Goal: Task Accomplishment & Management: Complete application form

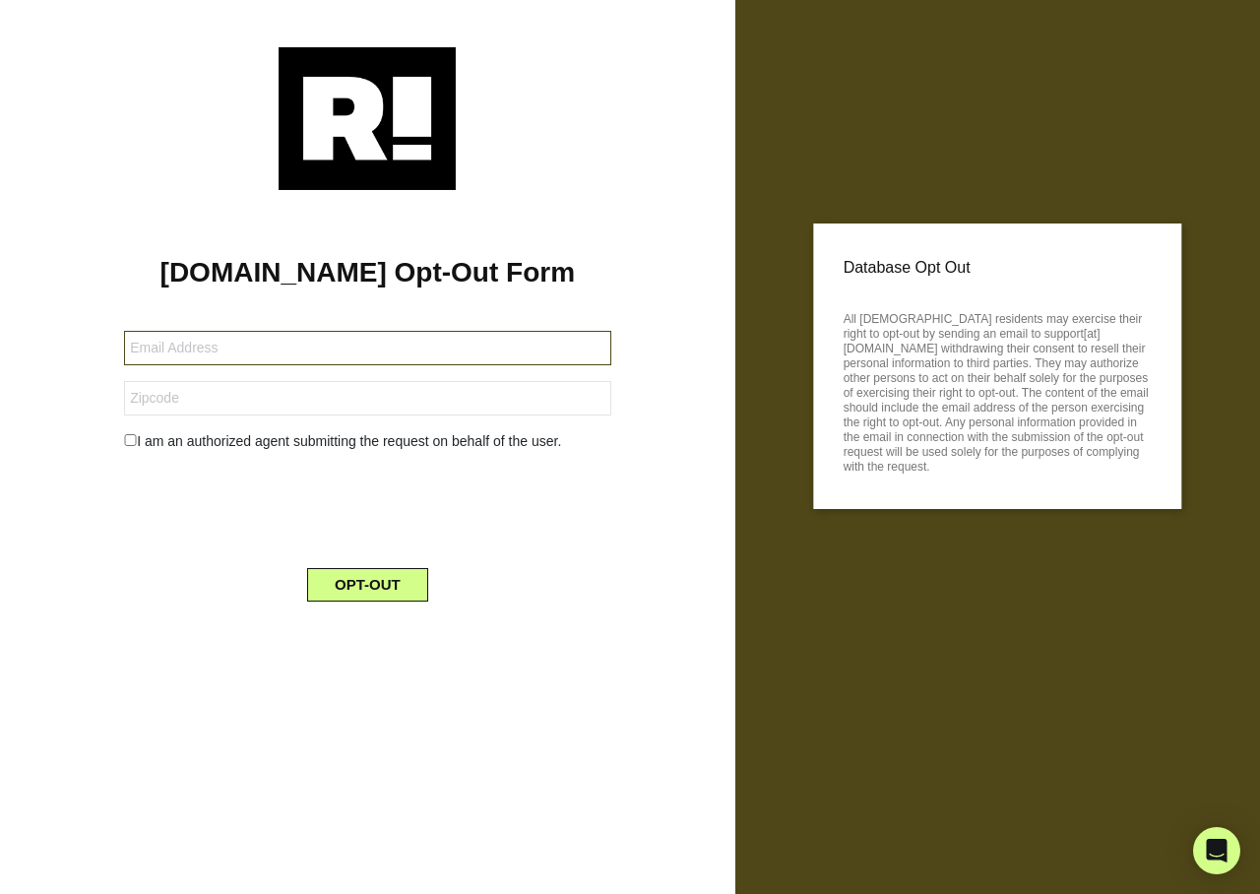
type input "snowangelatsa@icloud.com"
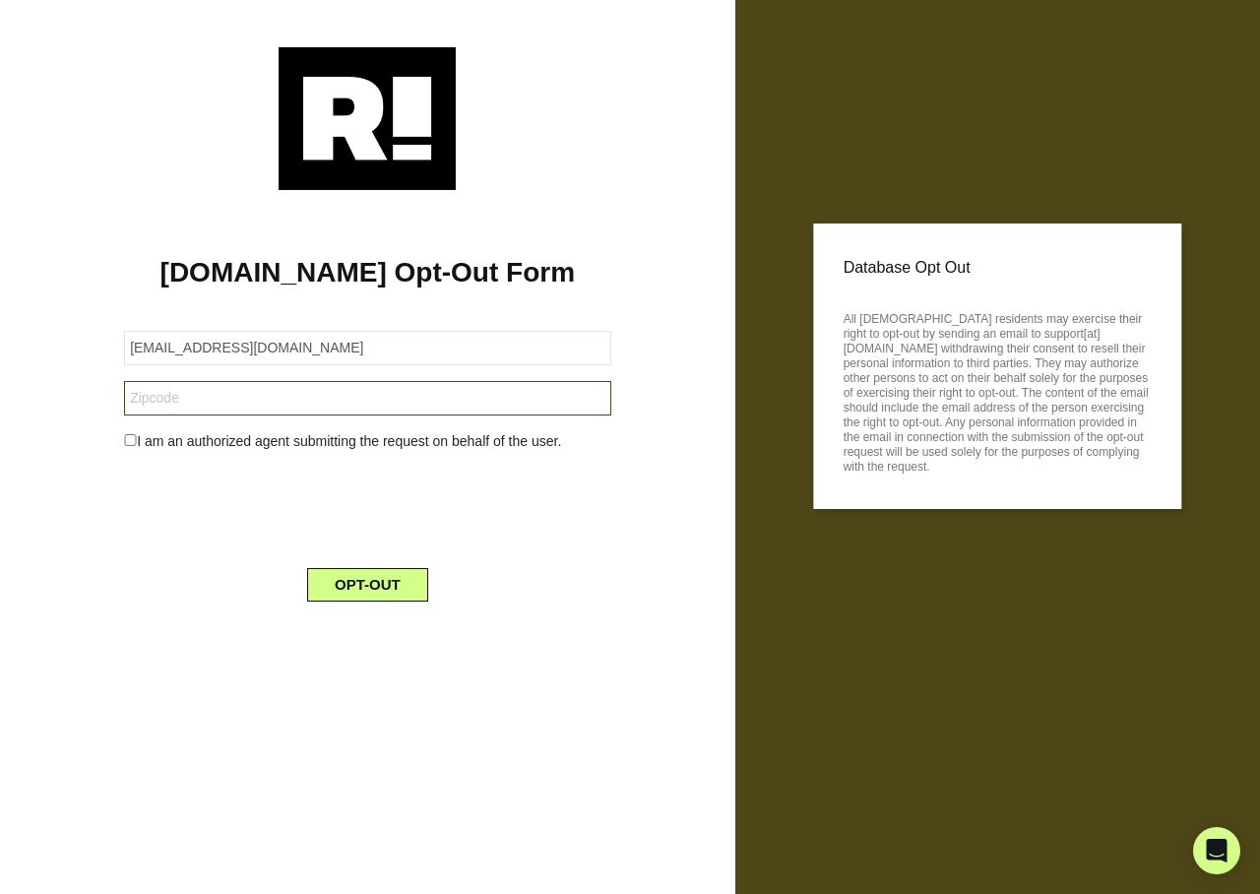
type input "78009"
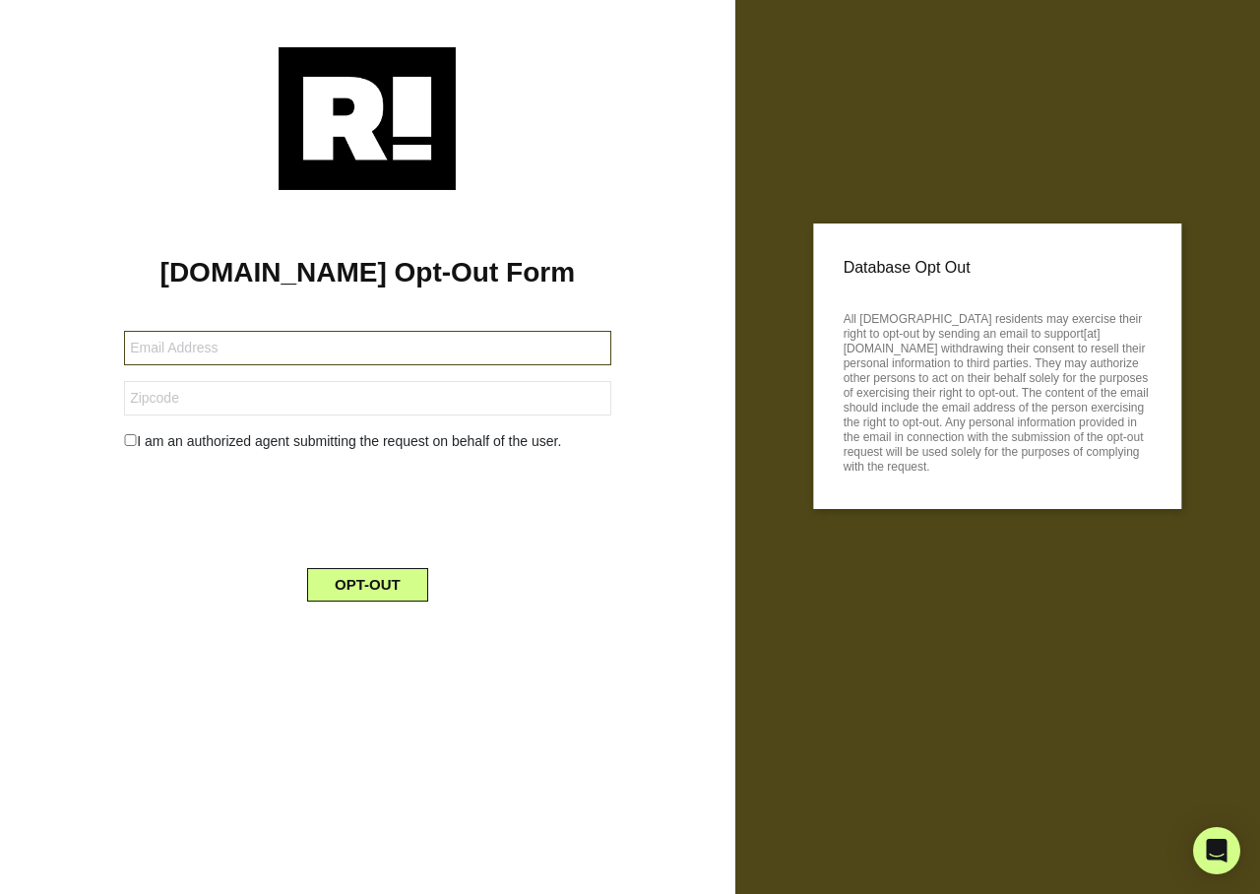
type input "snowangelatsa@icloud.com"
type input "78009"
type input "snowangelatsa@icloud.com"
type input "78009"
type input "[EMAIL_ADDRESS][DOMAIN_NAME]"
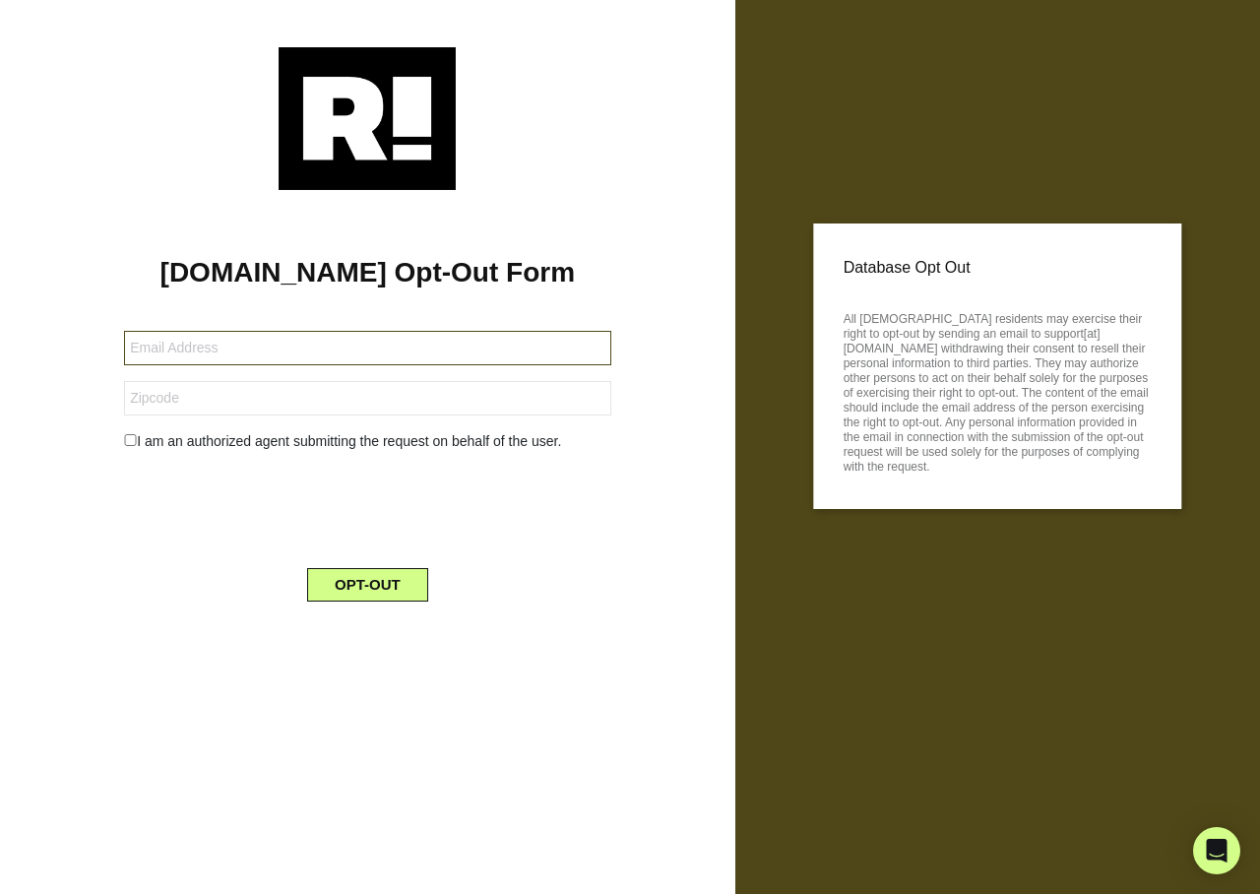
type input "74055"
type input "[EMAIL_ADDRESS][DOMAIN_NAME]"
type input "74055"
type input "[EMAIL_ADDRESS][DOMAIN_NAME]"
type input "74055"
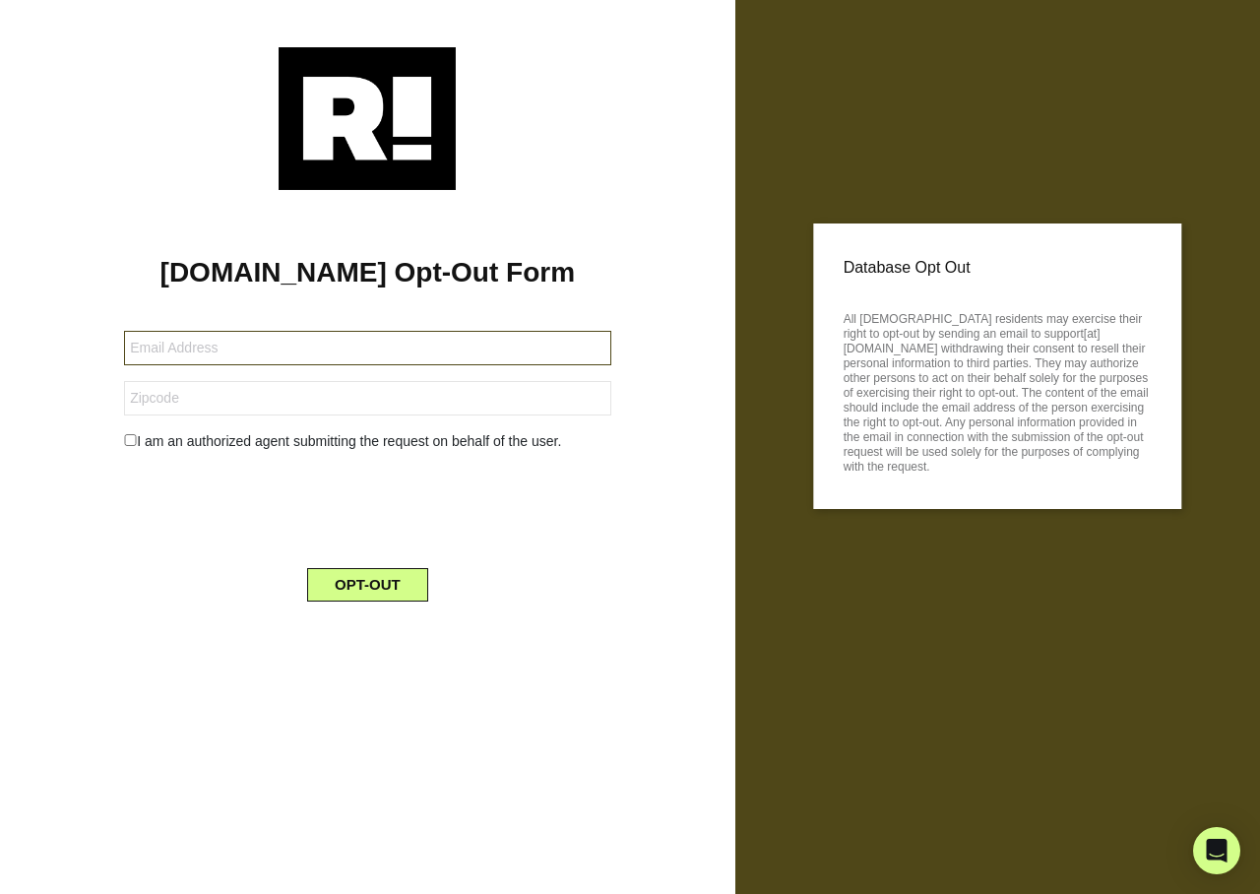
type input "[EMAIL_ADDRESS][DOMAIN_NAME]"
type input "77041"
type input "[EMAIL_ADDRESS][DOMAIN_NAME]"
type input "77041"
type input "worldclassmates@gmail.com"
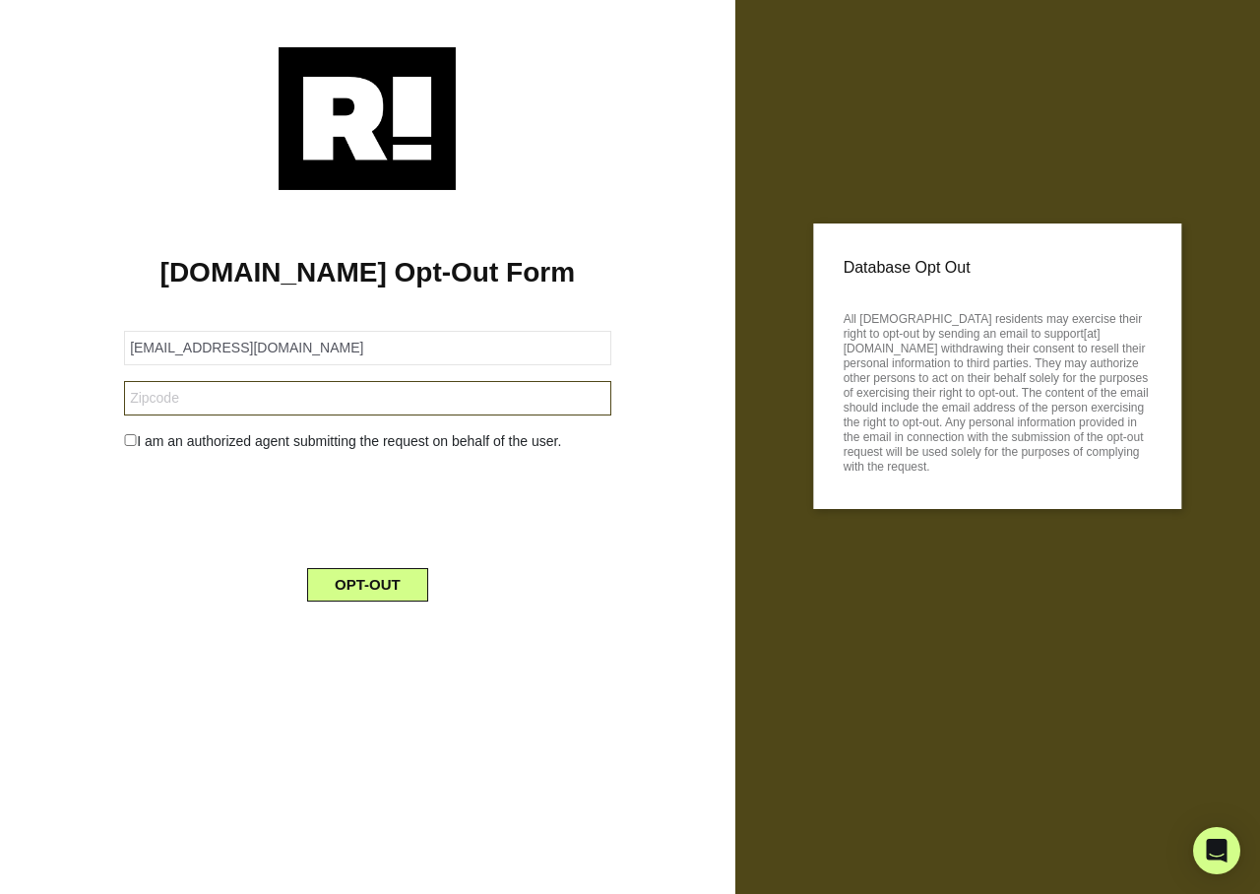
type input "77041"
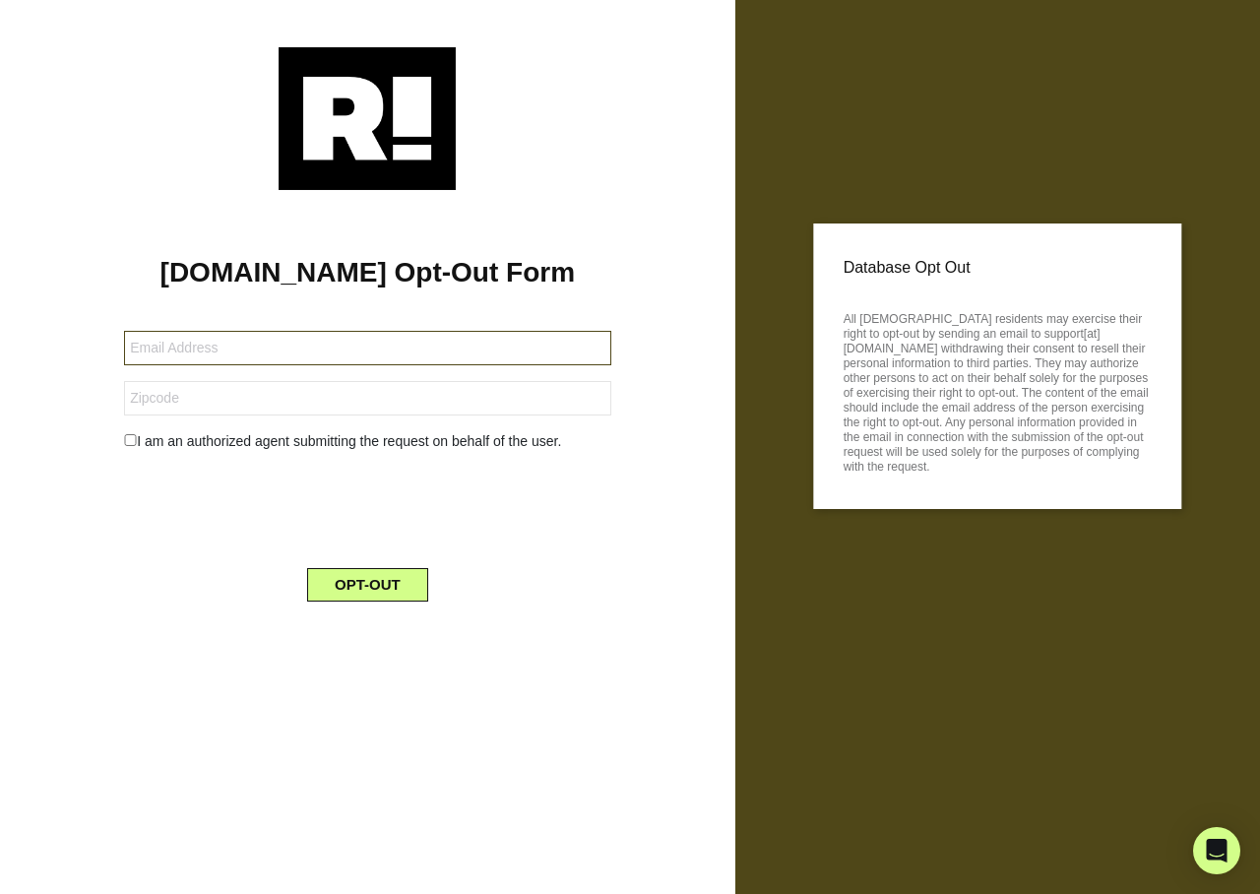
type input "[EMAIL_ADDRESS][DOMAIN_NAME]"
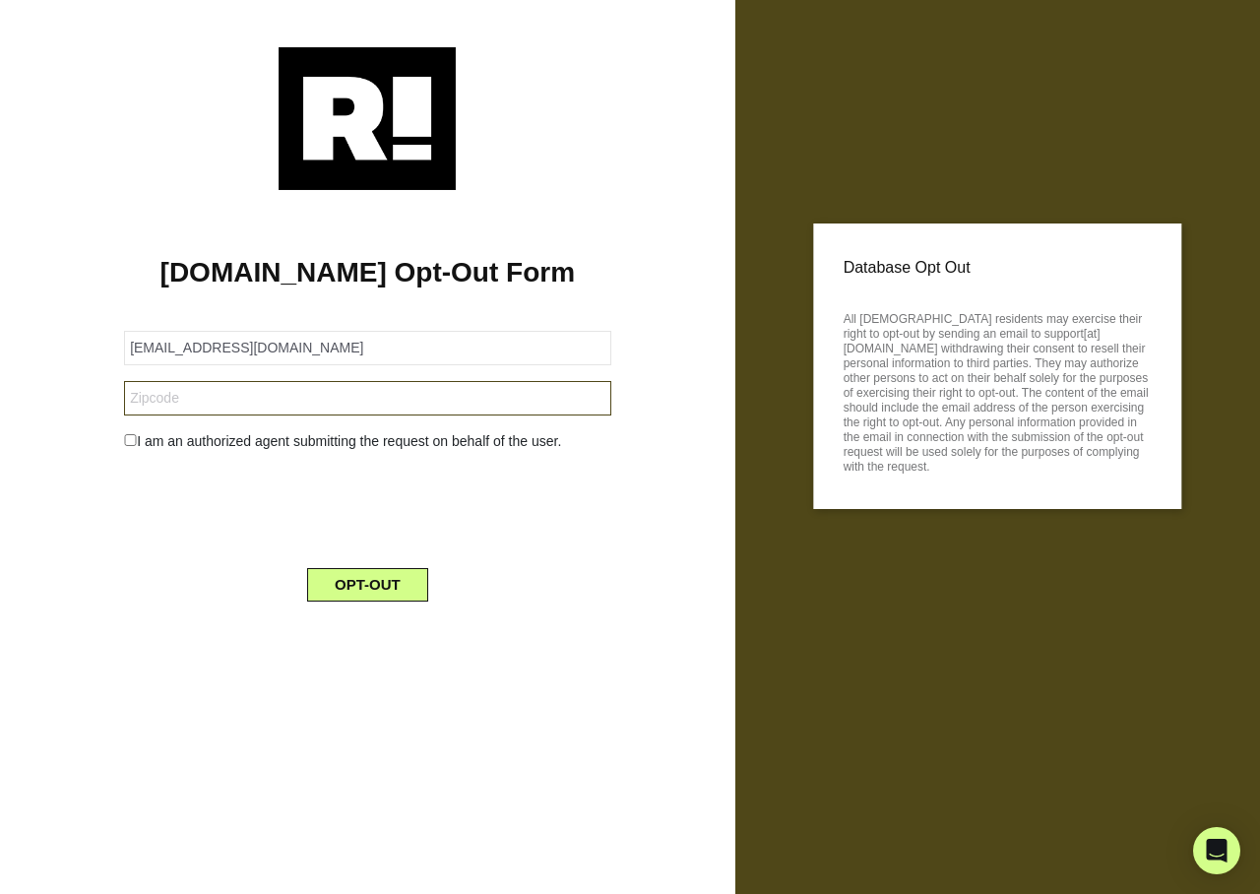
type input "77581"
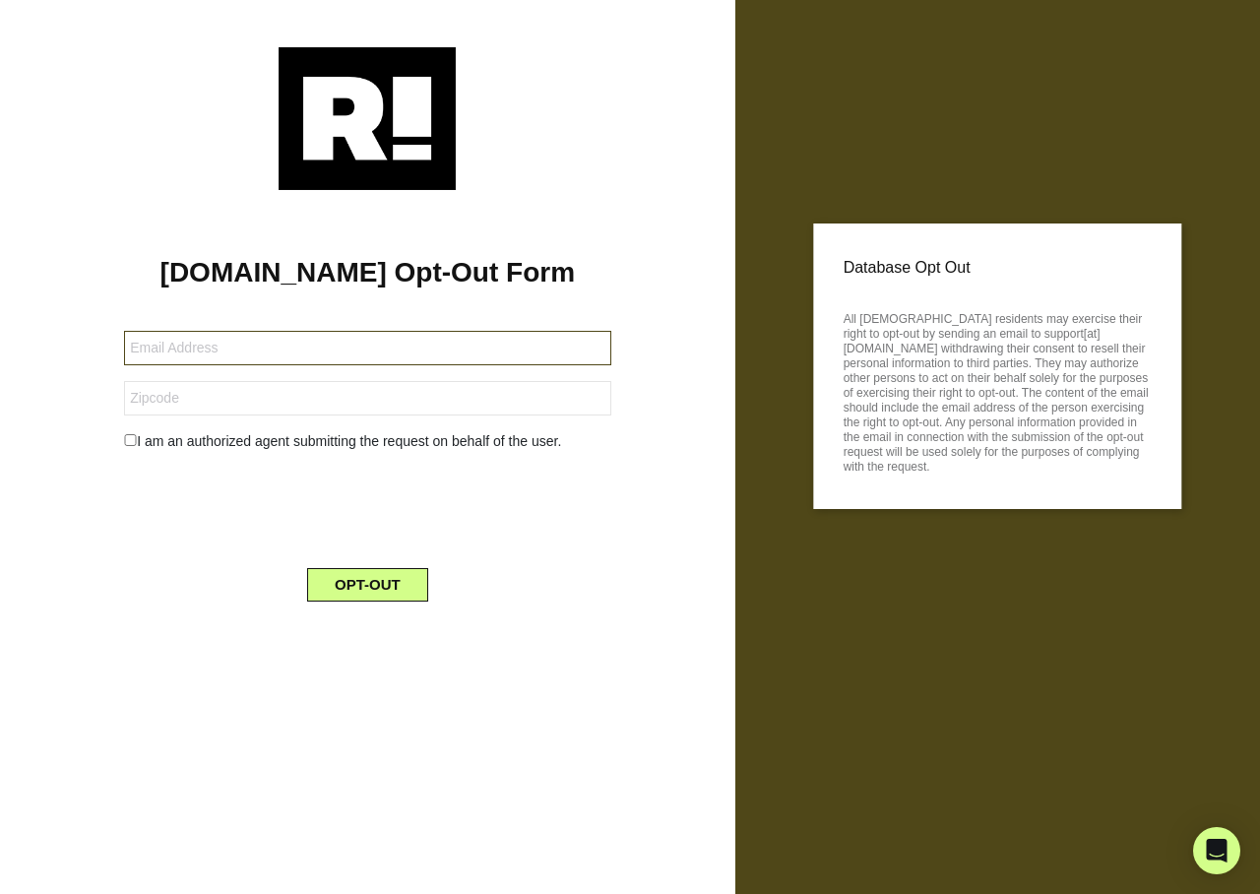
type input "[EMAIL_ADDRESS][DOMAIN_NAME]"
type input "77581"
type input "stormibg789@gmail.com"
type input "77581"
type input "[PERSON_NAME][EMAIL_ADDRESS][PERSON_NAME][DOMAIN_NAME]"
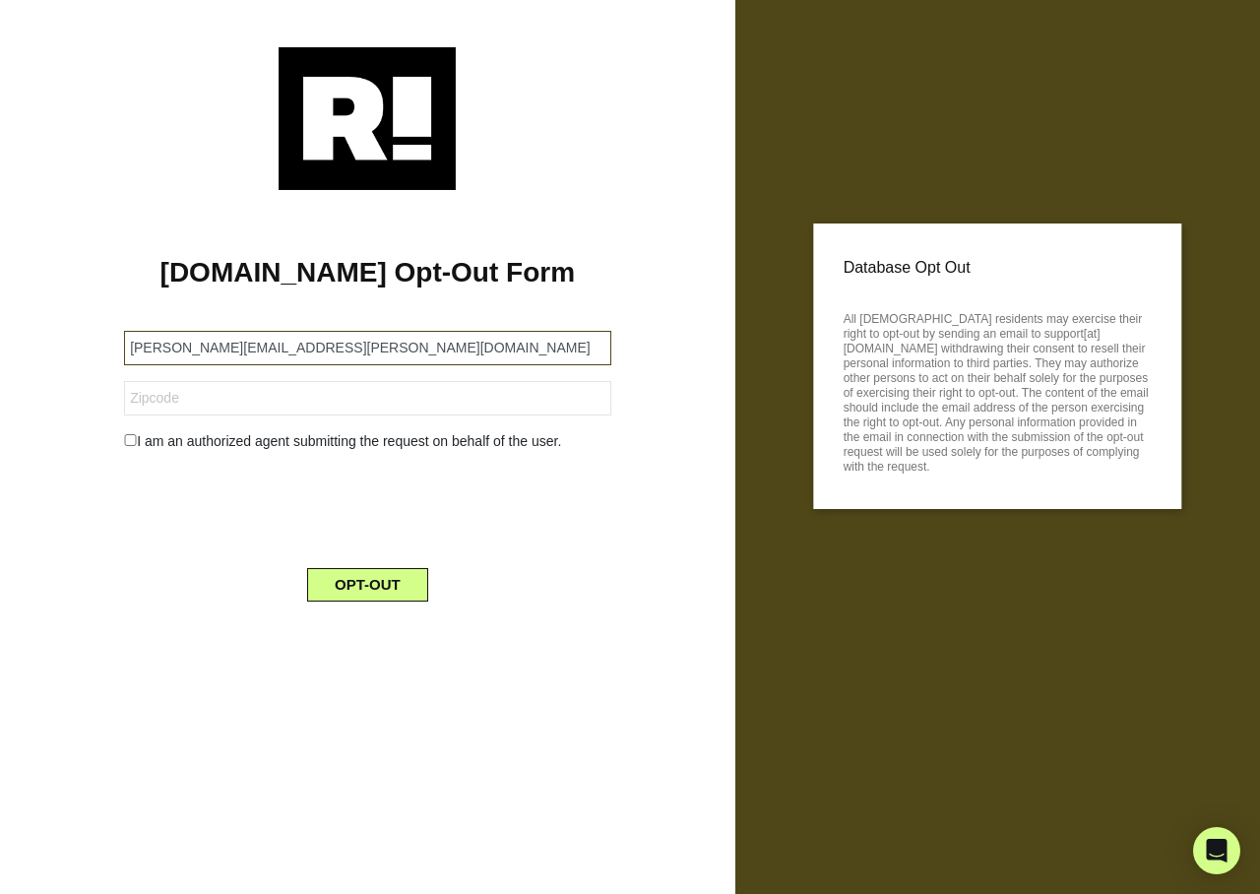
type input "33157"
type input "inger.delvecchio@gmail.com"
type input "33157"
type input "[PERSON_NAME][EMAIL_ADDRESS][PERSON_NAME][DOMAIN_NAME]"
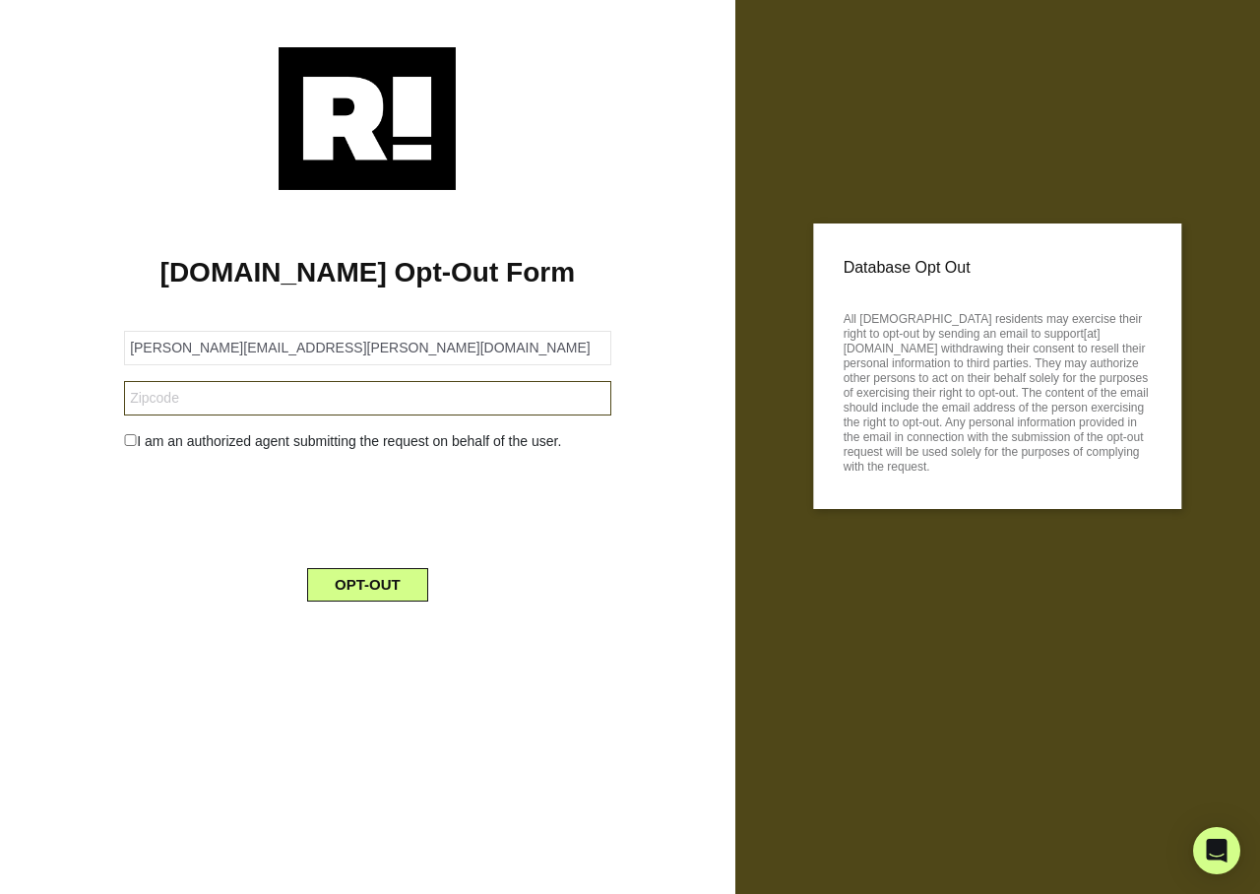
type input "33157"
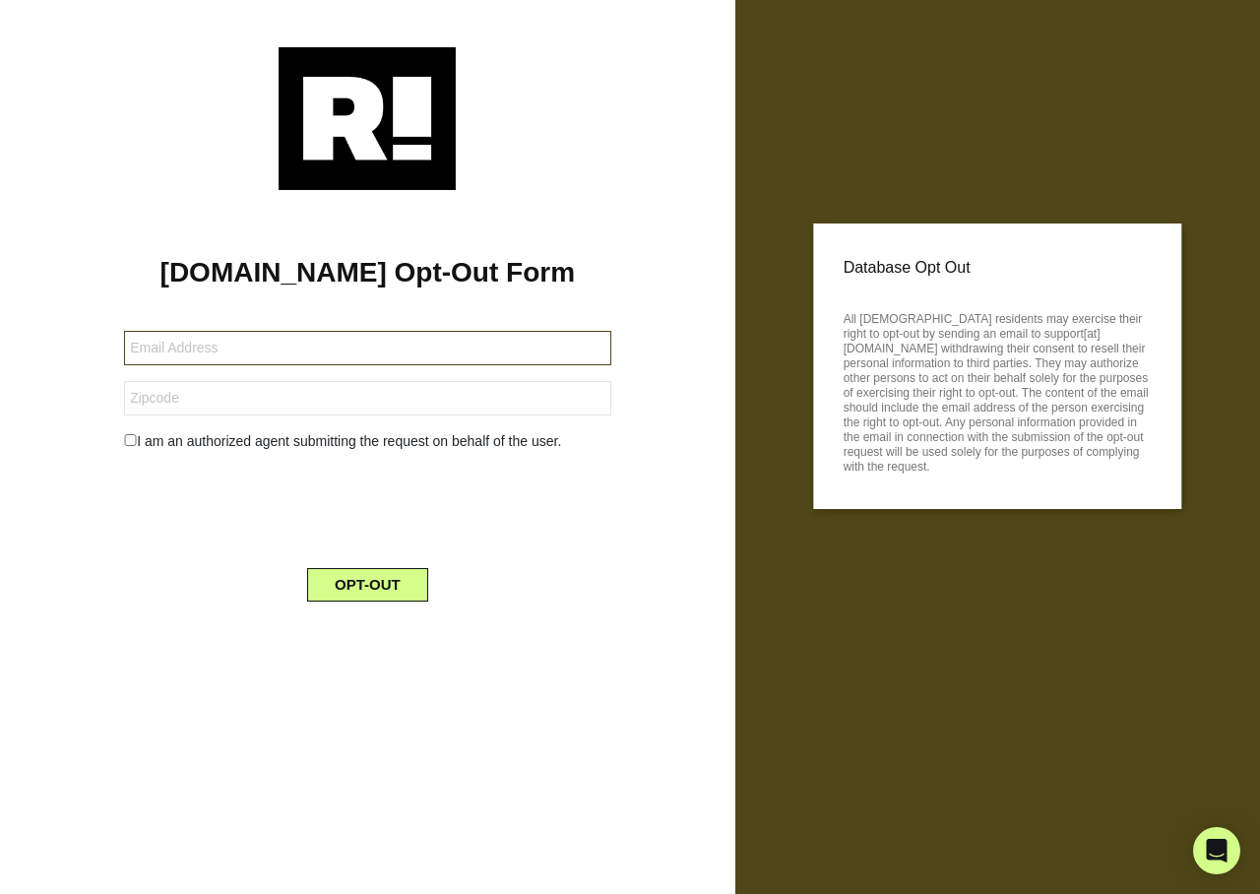
type input "[EMAIL_ADDRESS][DOMAIN_NAME]"
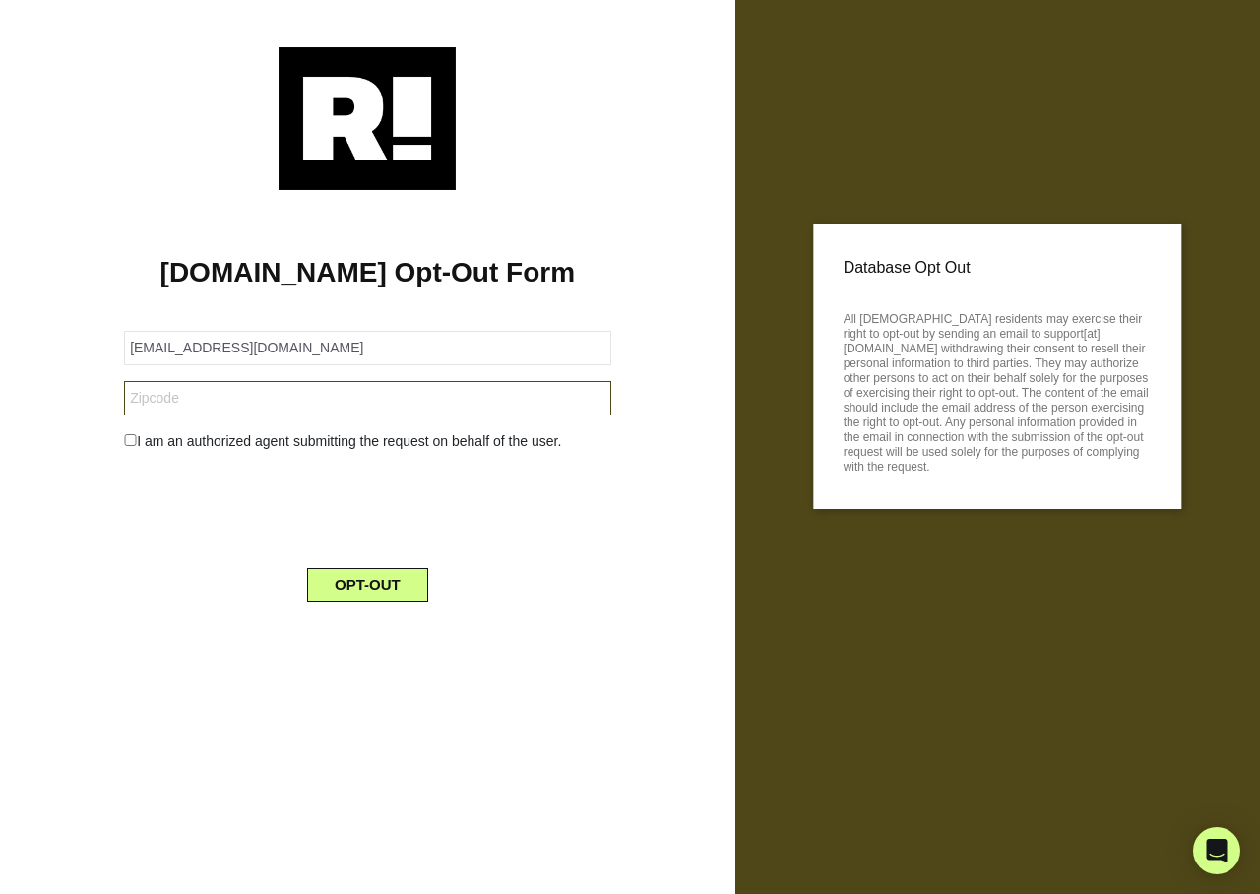
type input "89123"
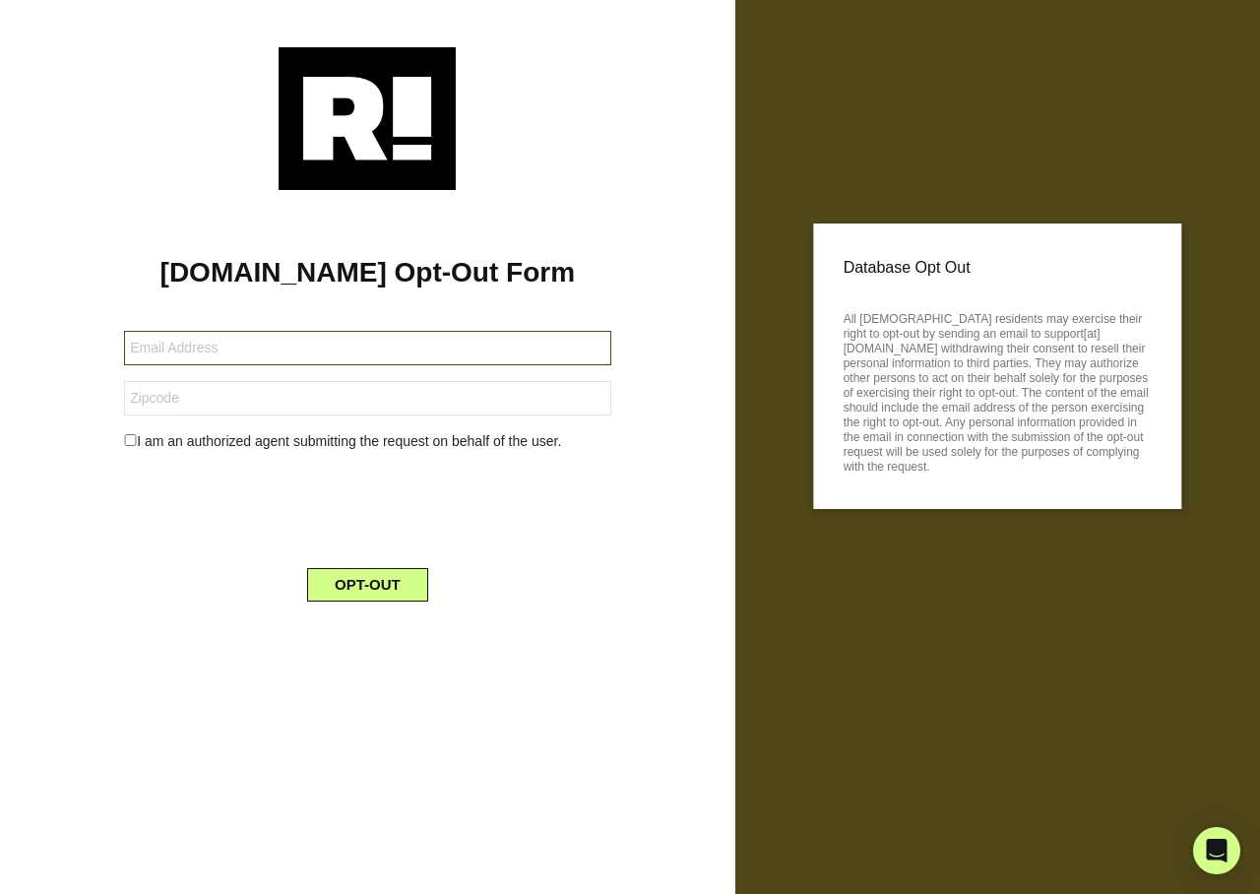
type input "[EMAIL_ADDRESS][DOMAIN_NAME]"
type input "89123"
type input "glo513h@gmail.com"
type input "89123"
type input "[EMAIL_ADDRESS][DOMAIN_NAME]"
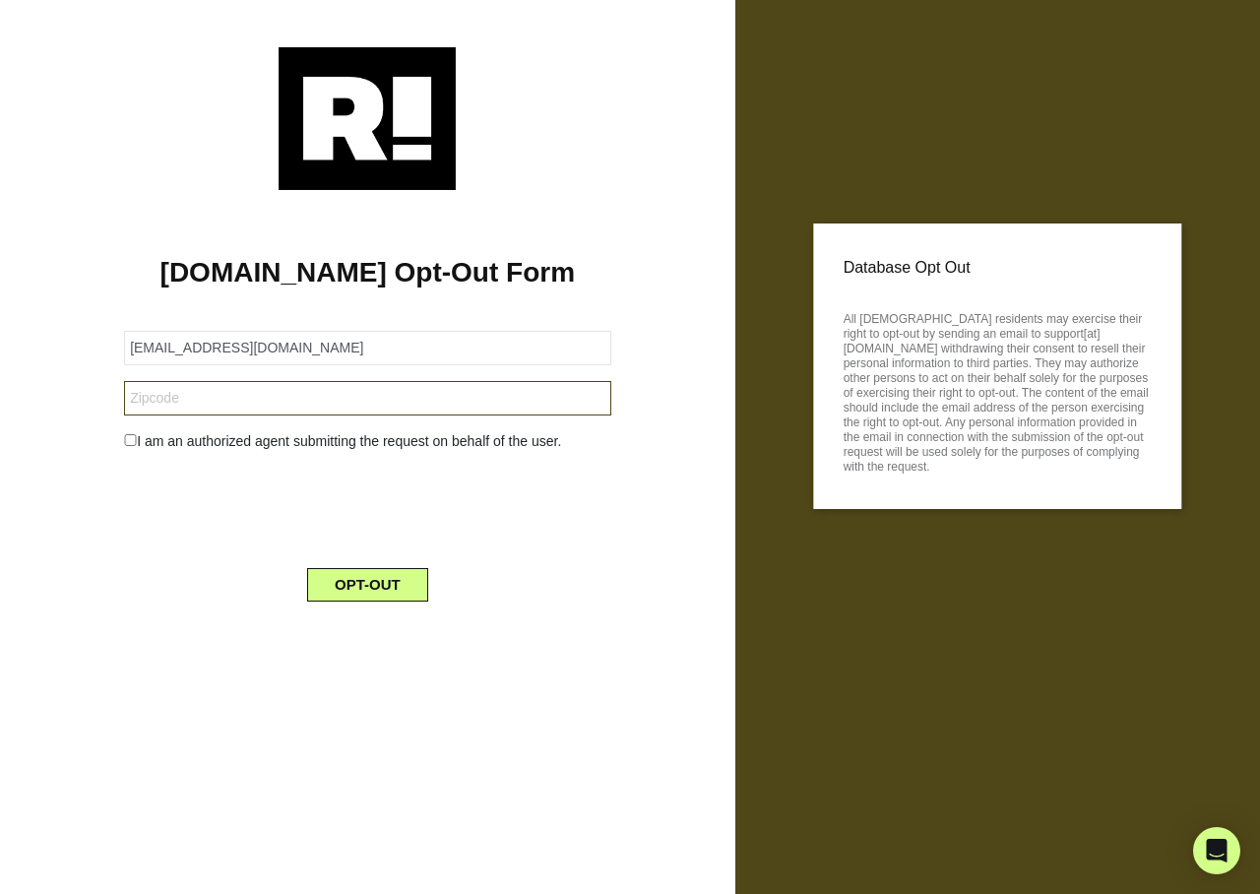
type input "89123"
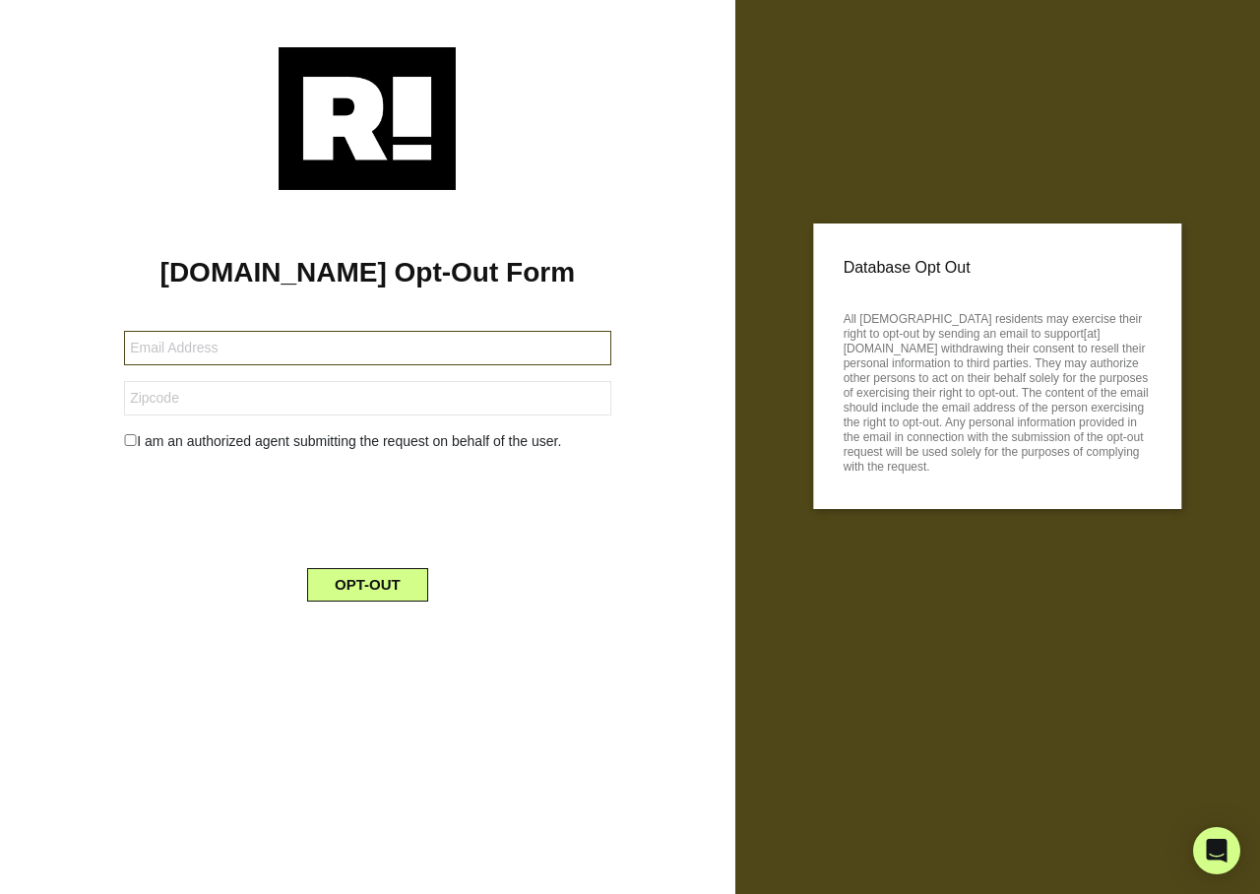
type input "[EMAIL_ADDRESS][DOMAIN_NAME]"
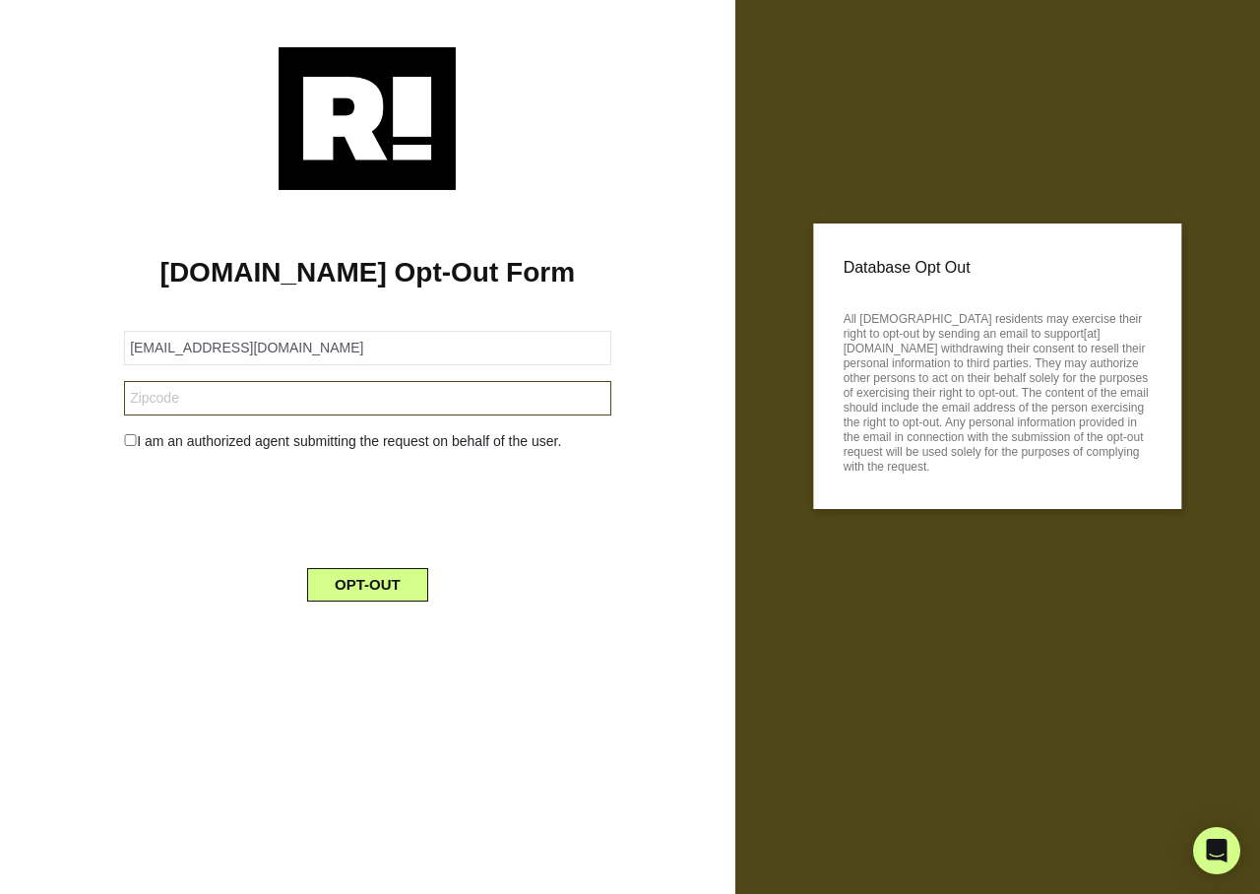
type input "29910"
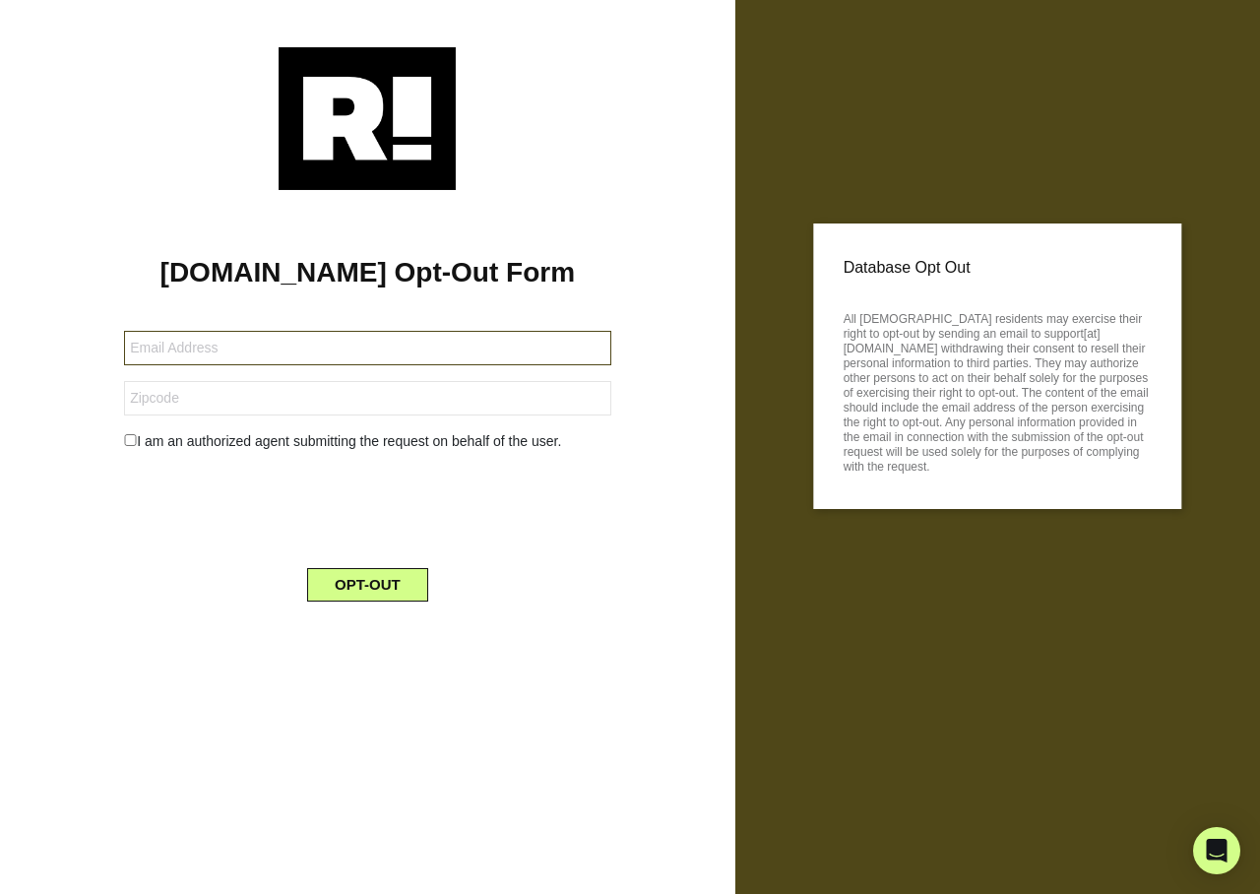
type input "[EMAIL_ADDRESS][DOMAIN_NAME]"
type input "29910"
type input "dvick3@gmail.com"
type input "29910"
type input "[EMAIL_ADDRESS][DOMAIN_NAME]"
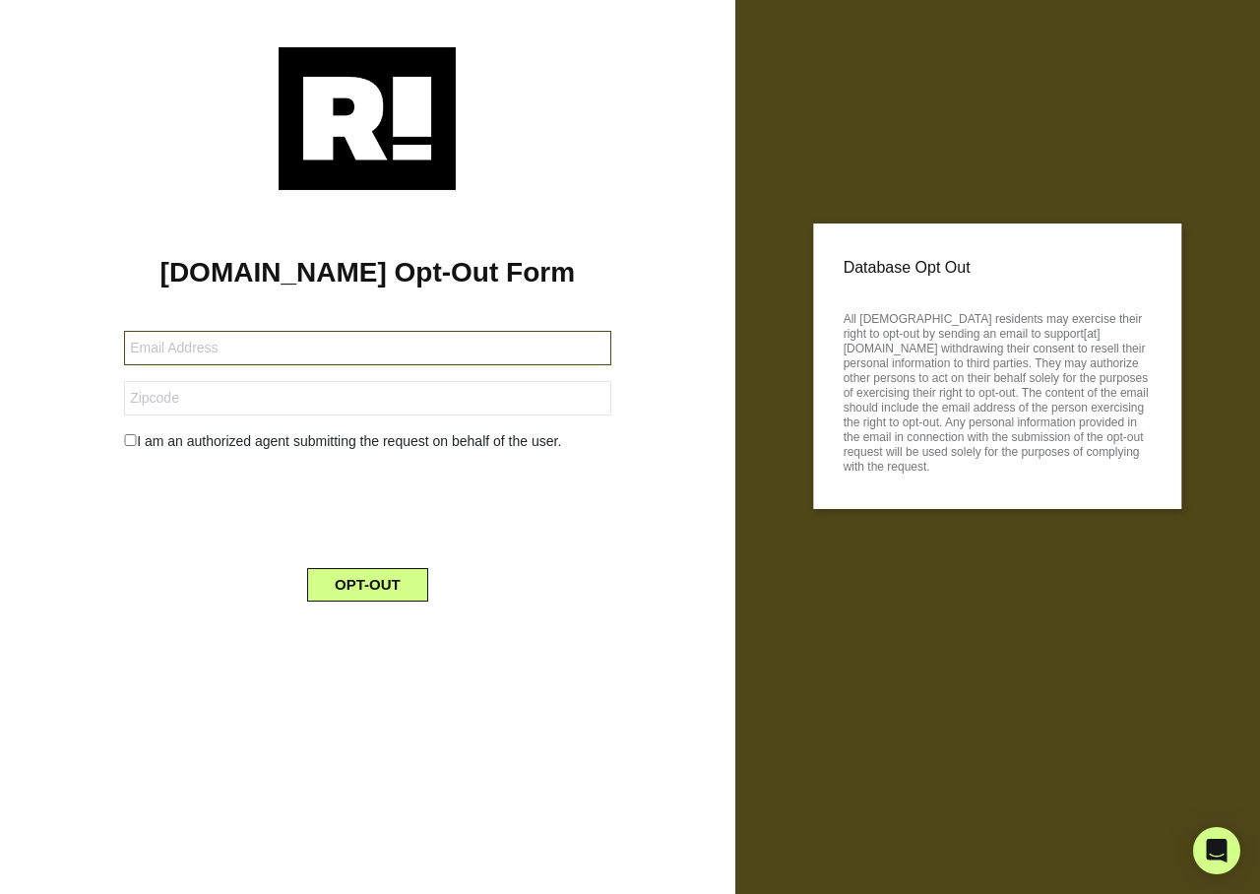
type input "19020"
type input "[EMAIL_ADDRESS][DOMAIN_NAME]"
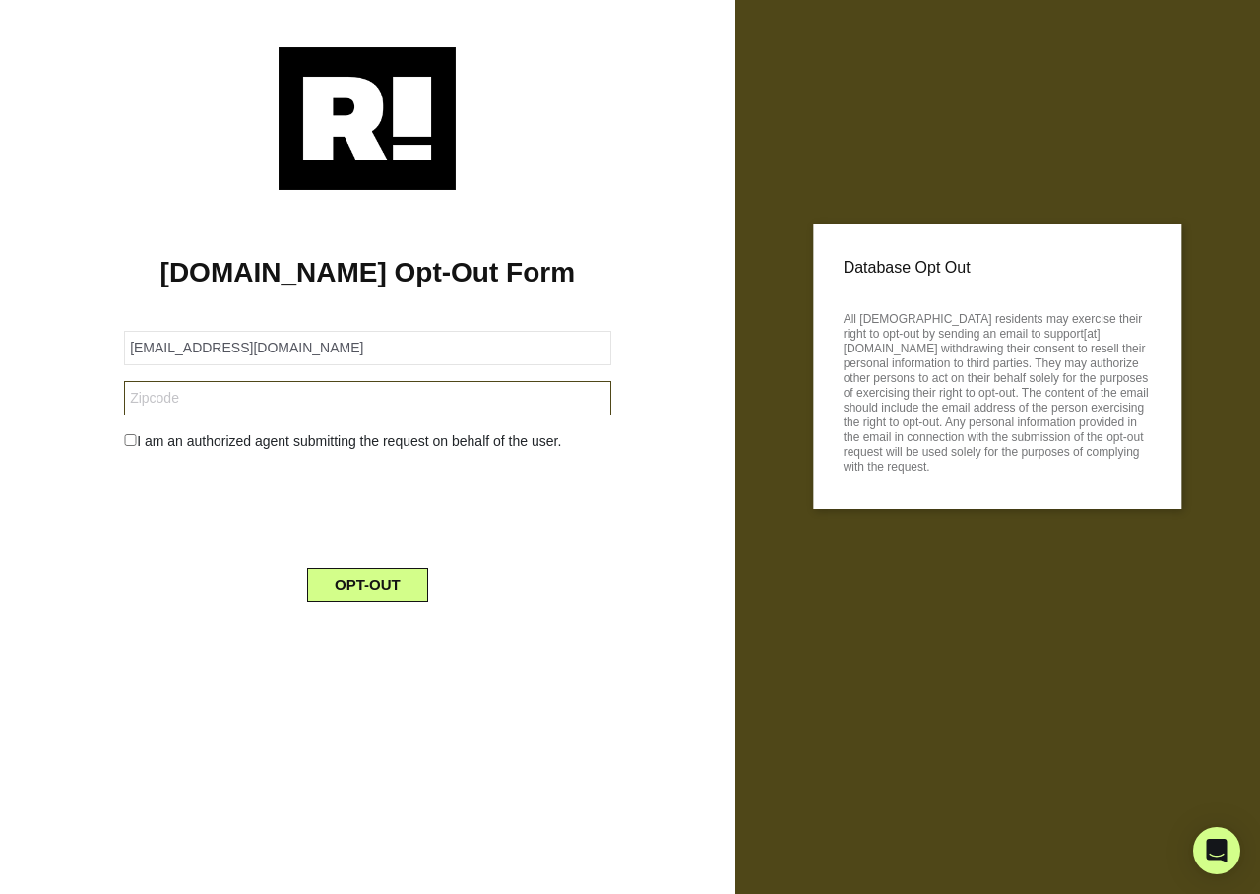
type input "19020"
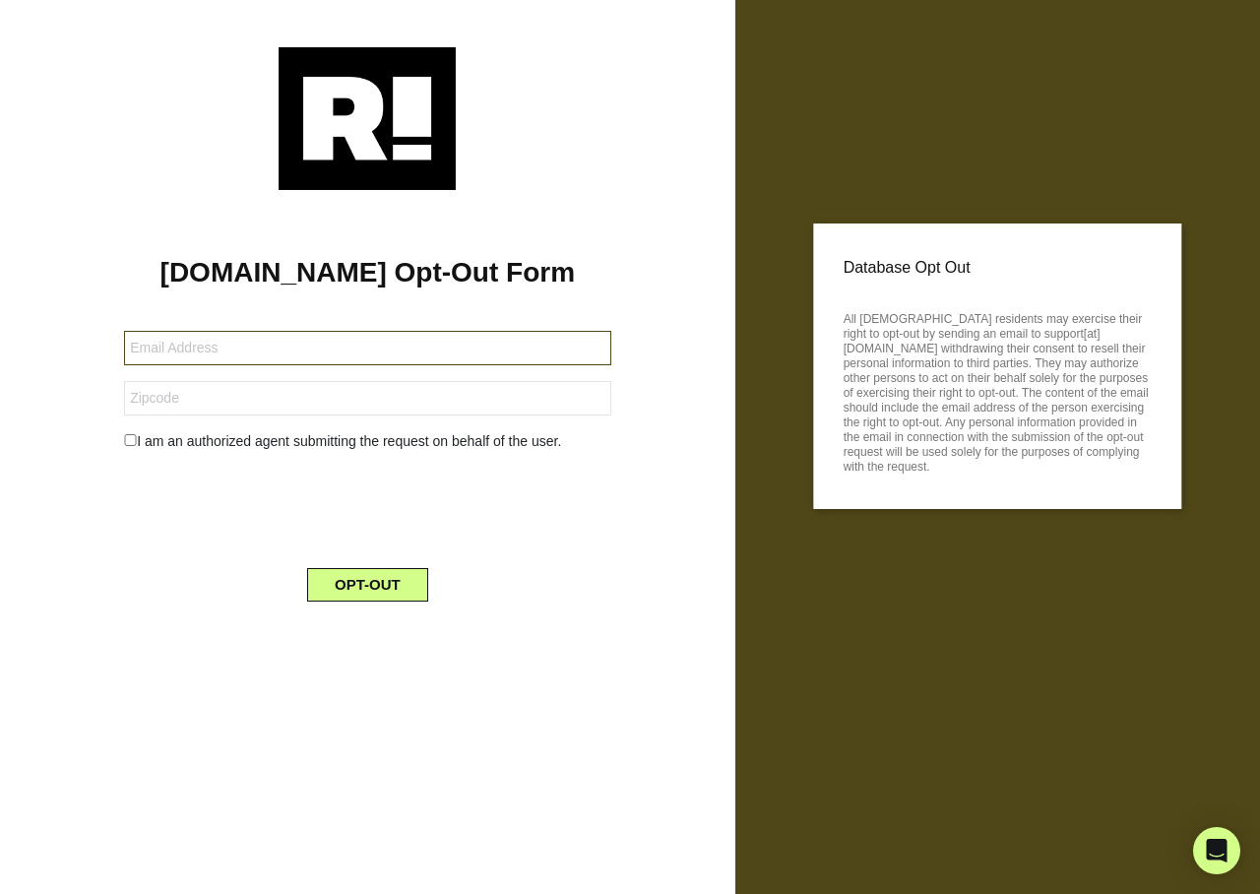
type input "[EMAIL_ADDRESS][DOMAIN_NAME]"
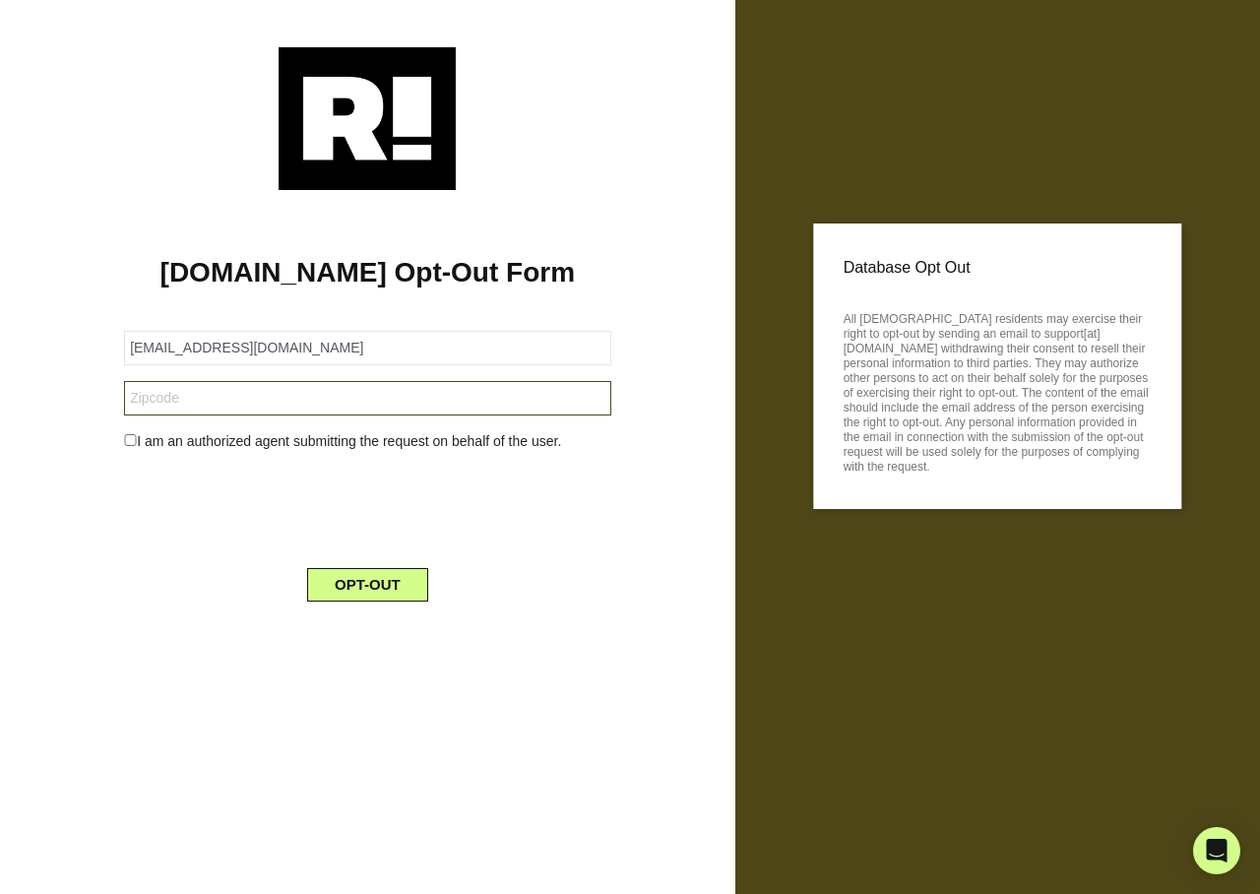
type input "19020"
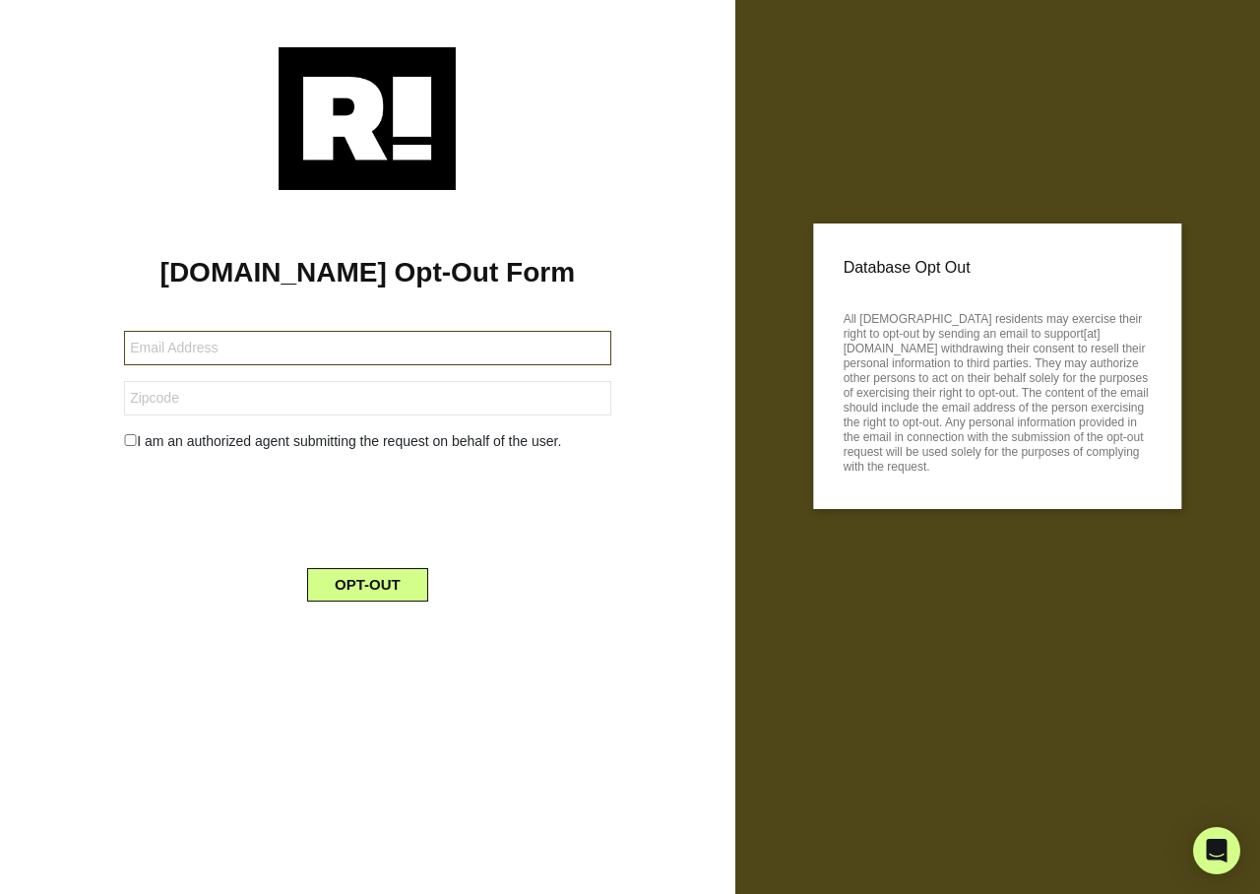
type input "[EMAIL_ADDRESS][DOMAIN_NAME]"
type input "85648"
type input "[EMAIL_ADDRESS][DOMAIN_NAME]"
type input "85648"
type input "philmwb1324@gmail.com"
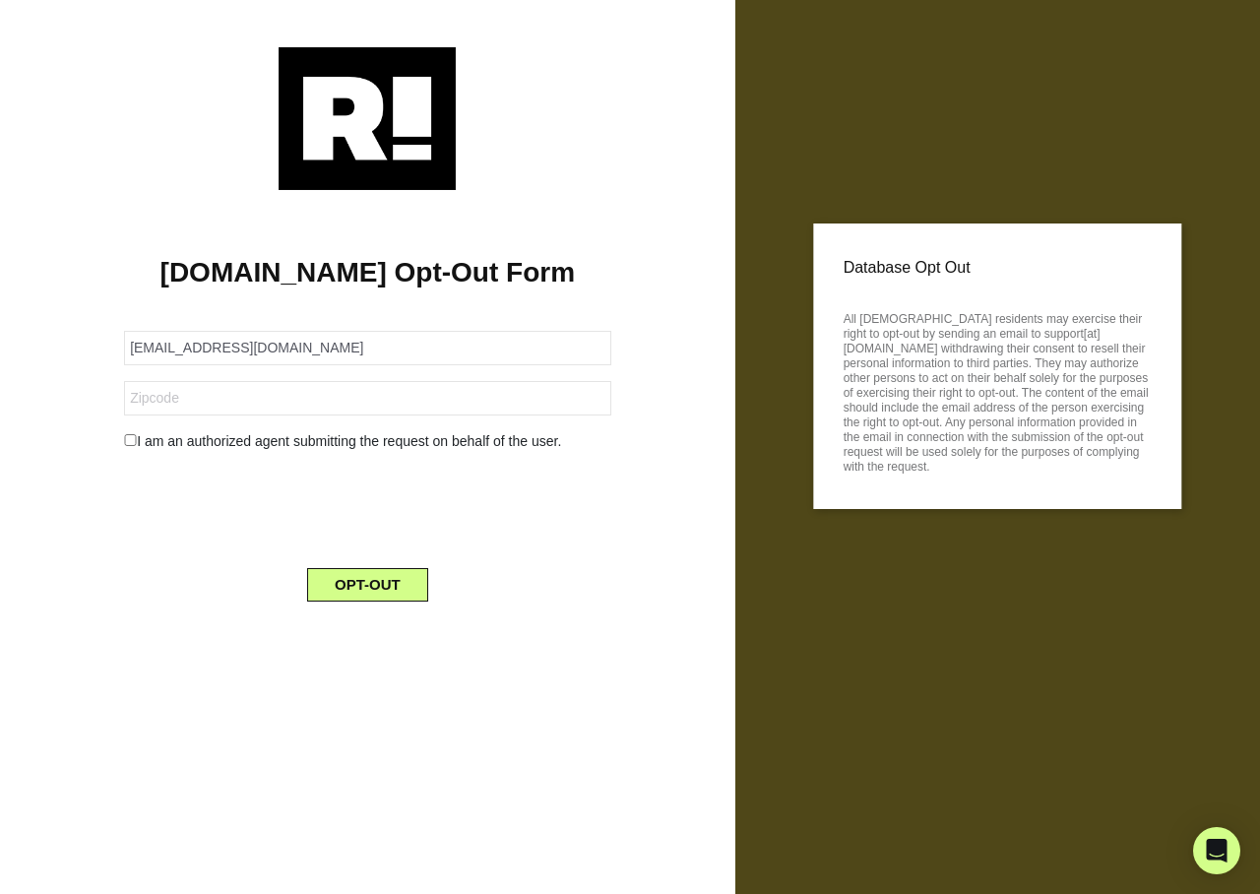
type input "85648"
type input "[EMAIL_ADDRESS][DOMAIN_NAME]"
type input "11580"
type input "[EMAIL_ADDRESS][DOMAIN_NAME]"
type input "11580"
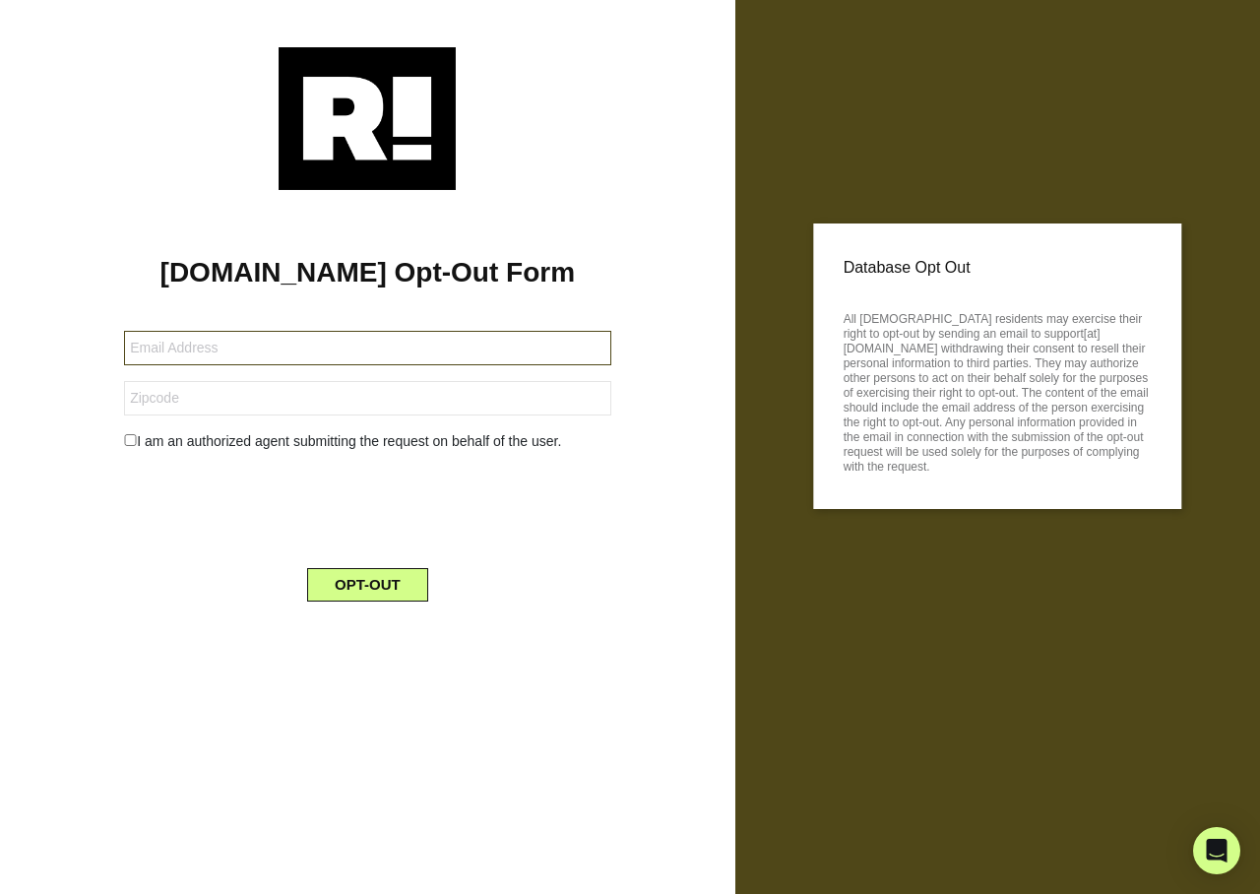
type input "[EMAIL_ADDRESS][DOMAIN_NAME]"
type input "11580"
